Goal: Task Accomplishment & Management: Complete application form

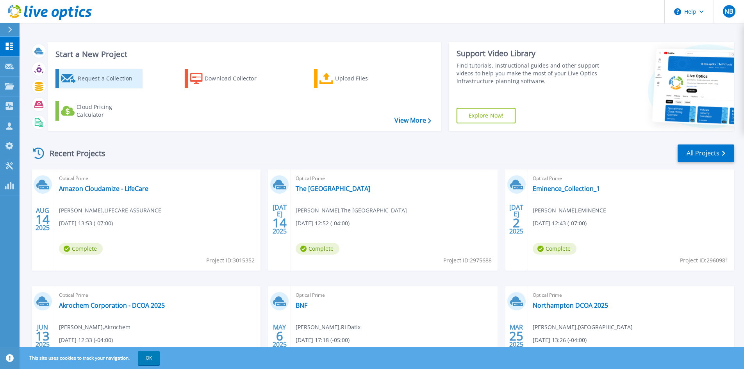
click at [94, 86] on div "Request a Collection" at bounding box center [109, 79] width 62 height 16
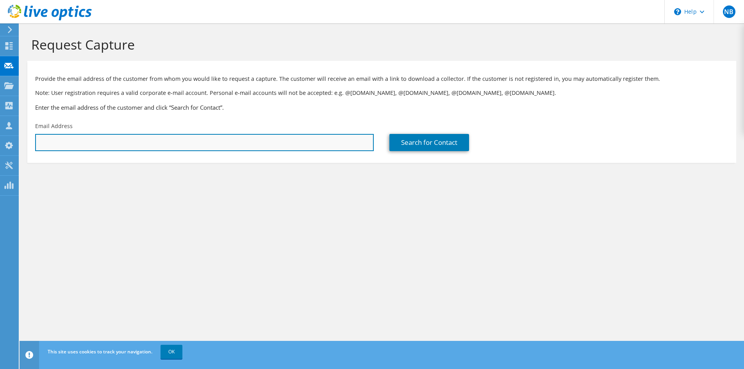
click at [54, 147] on input "text" at bounding box center [204, 142] width 339 height 17
paste input "Scott.Pelletier@assomption.ca"
type input "Scott.Pelletier@assomption.ca"
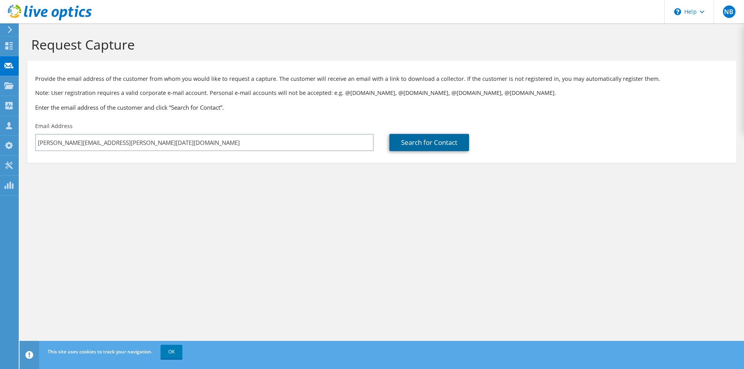
click at [422, 143] on link "Search for Contact" at bounding box center [429, 142] width 80 height 17
type input "Assumption Mutual Life Insurance Company"
type input "Scott"
type input "Pelletier"
type input "[GEOGRAPHIC_DATA]"
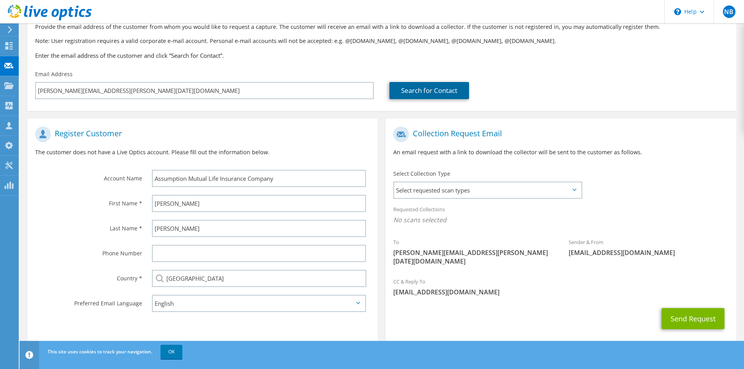
scroll to position [58, 0]
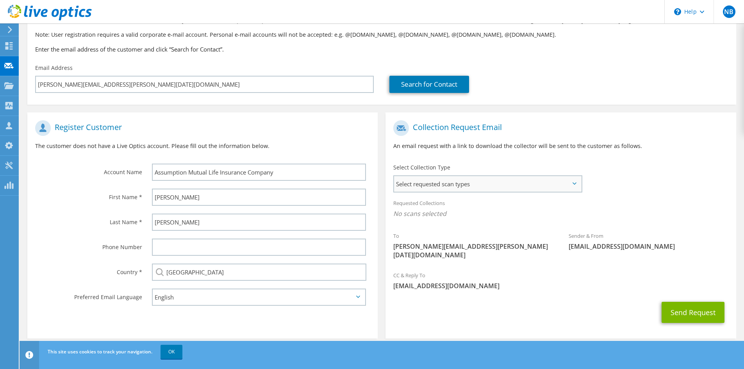
click at [467, 180] on span "Select requested scan types" at bounding box center [487, 184] width 187 height 16
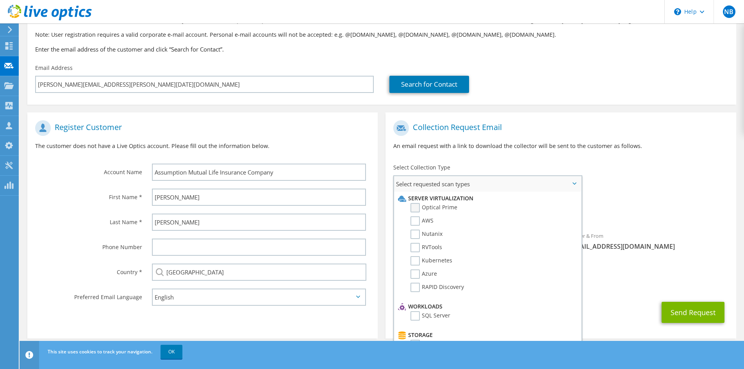
click at [439, 206] on label "Optical Prime" at bounding box center [433, 207] width 47 height 9
click at [0, 0] on input "Optical Prime" at bounding box center [0, 0] width 0 height 0
click at [638, 183] on div "To Scott.Pelletier@assomption.ca Sender & From liveoptics@liveoptics.com" at bounding box center [560, 192] width 350 height 153
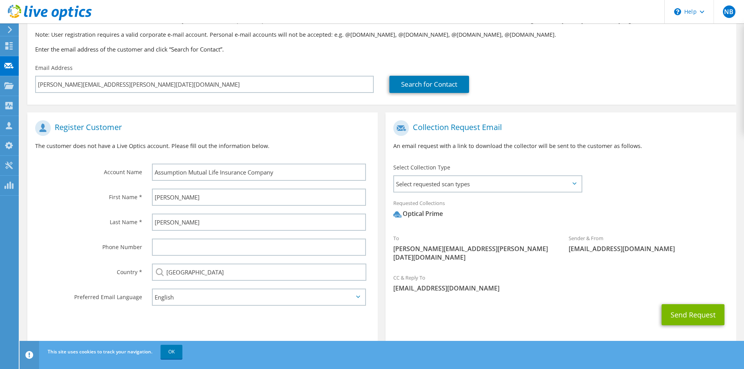
scroll to position [61, 0]
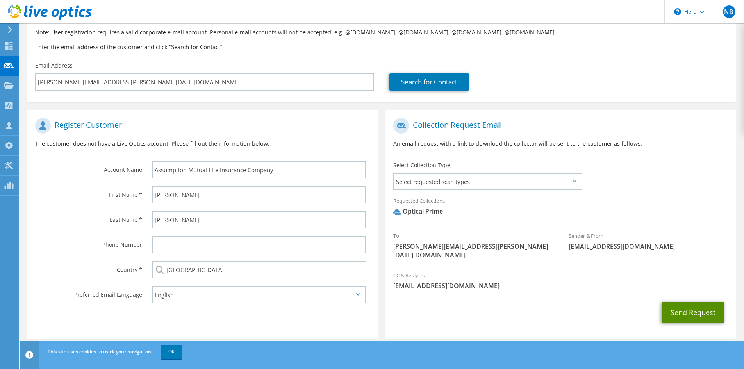
click at [698, 302] on button "Send Request" at bounding box center [693, 312] width 63 height 21
